Goal: Navigation & Orientation: Find specific page/section

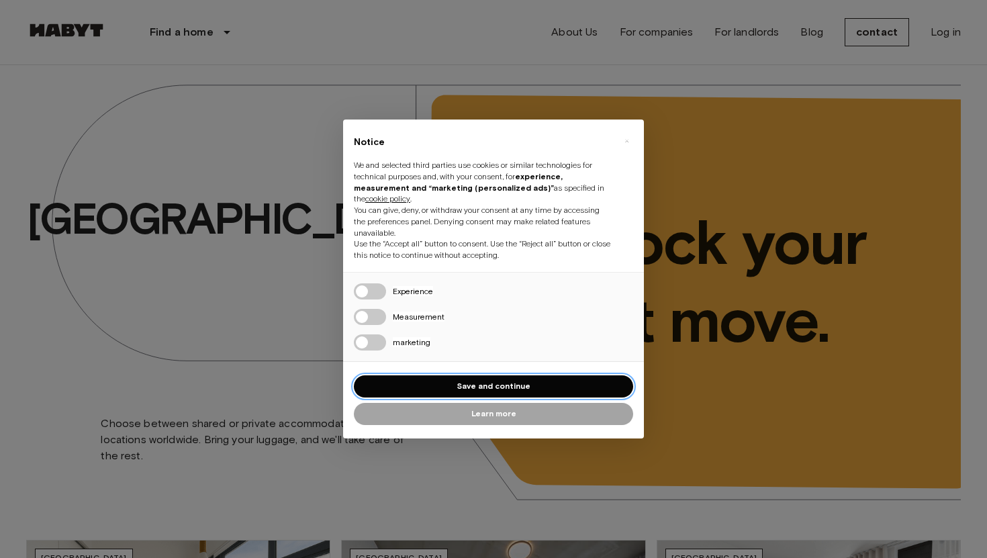
click at [467, 380] on button "Save and continue" at bounding box center [493, 386] width 279 height 22
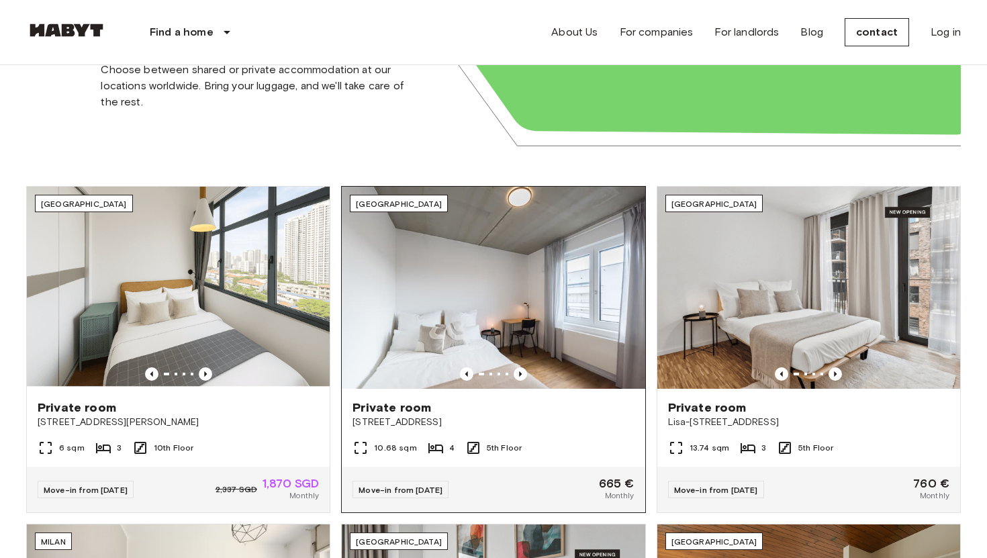
scroll to position [383, 0]
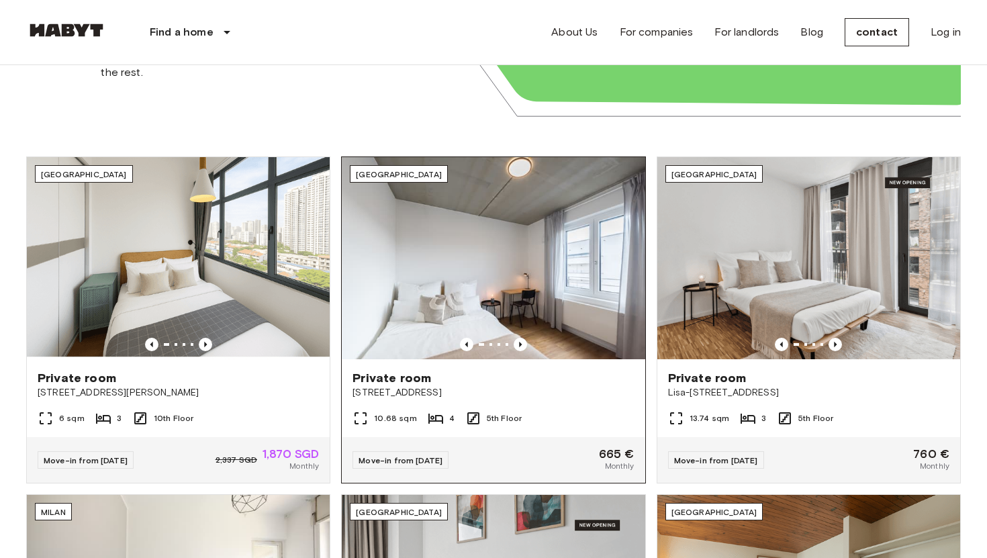
click at [540, 282] on img at bounding box center [493, 258] width 303 height 202
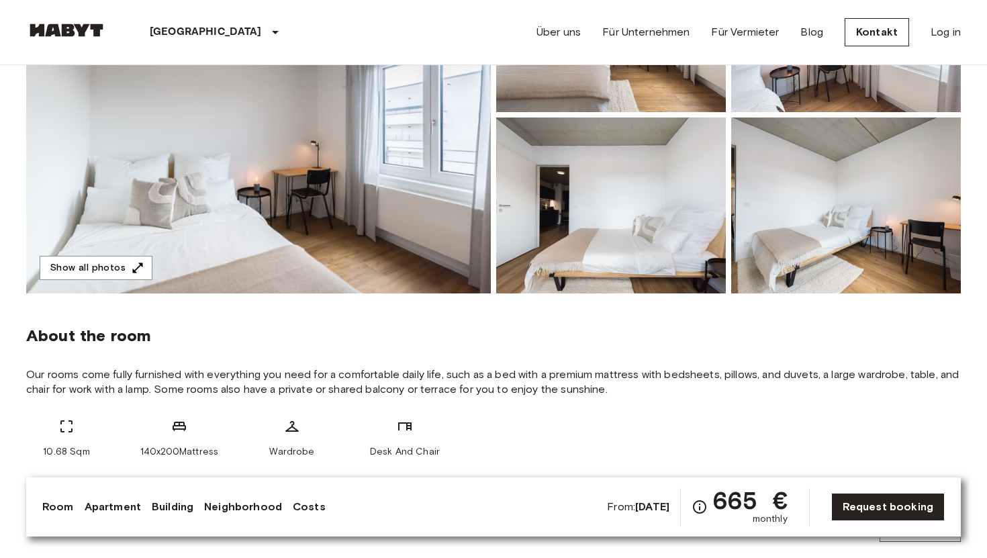
scroll to position [238, 0]
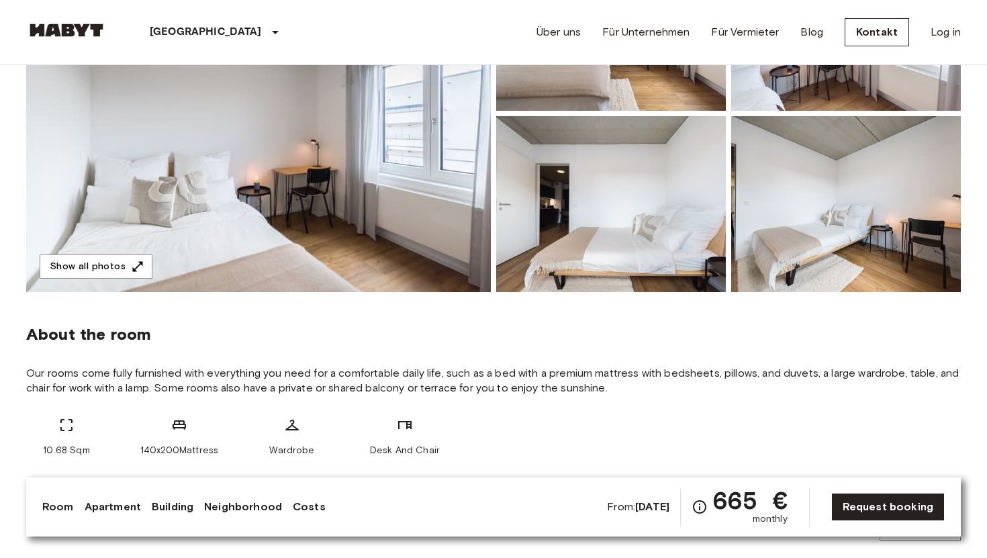
click at [650, 186] on img at bounding box center [611, 204] width 230 height 176
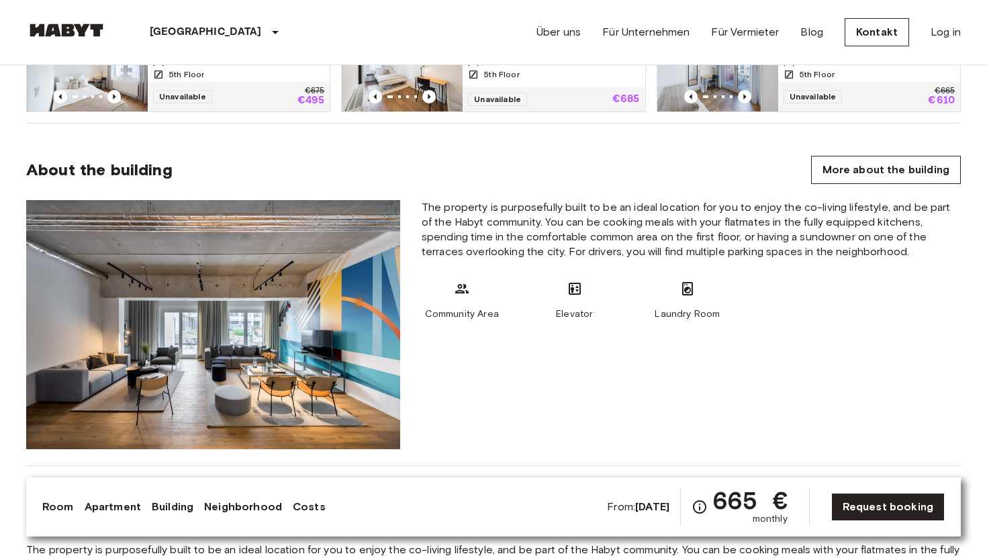
scroll to position [863, 0]
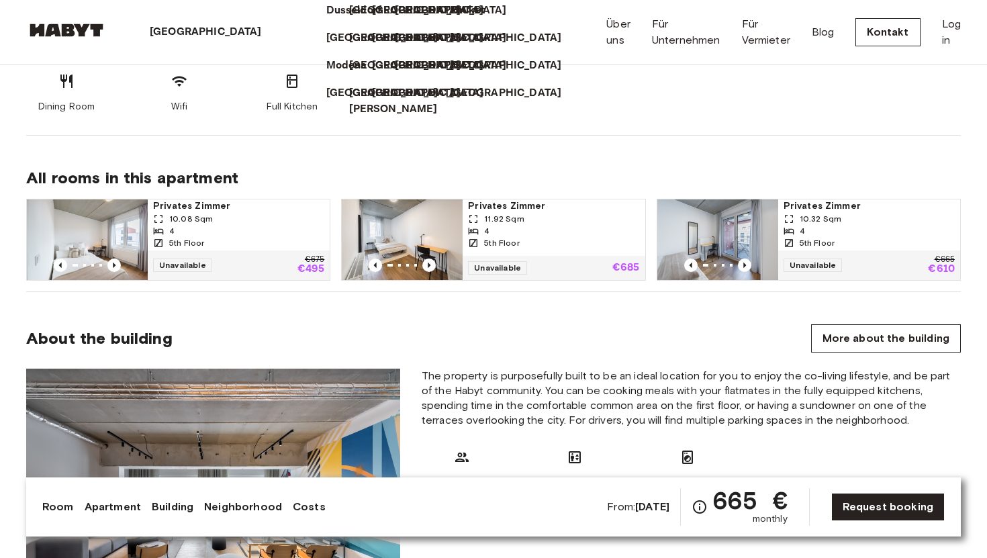
click at [267, 32] on icon at bounding box center [267, 32] width 0 height 0
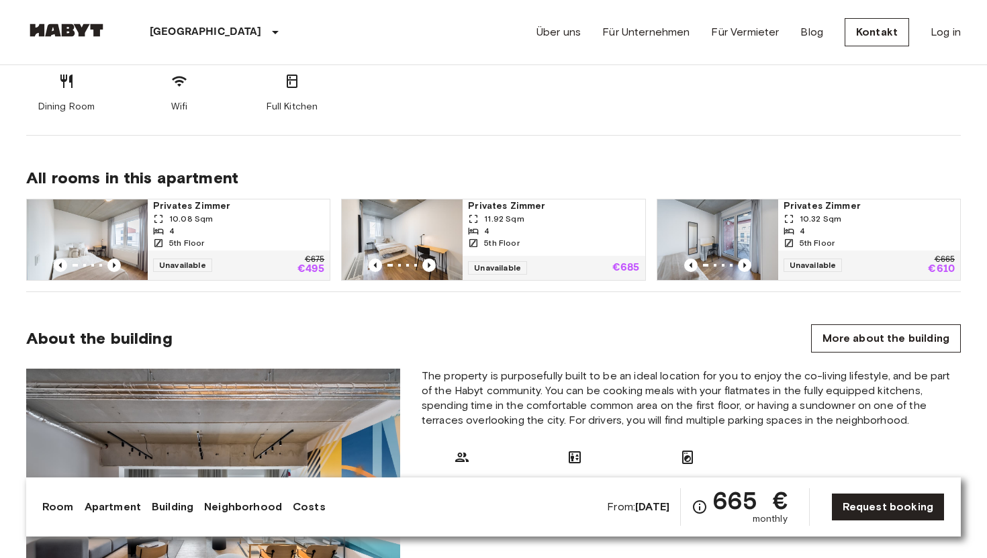
click at [183, 33] on p "[GEOGRAPHIC_DATA]" at bounding box center [206, 32] width 112 height 16
